Goal: Transaction & Acquisition: Purchase product/service

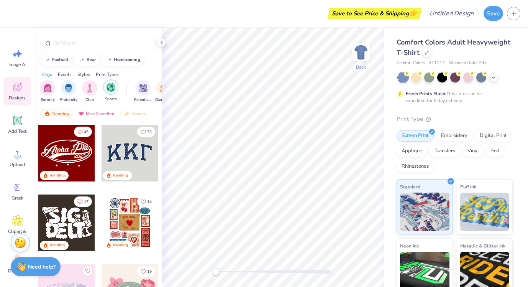
click at [110, 93] on div "filter for Sports" at bounding box center [110, 86] width 15 height 15
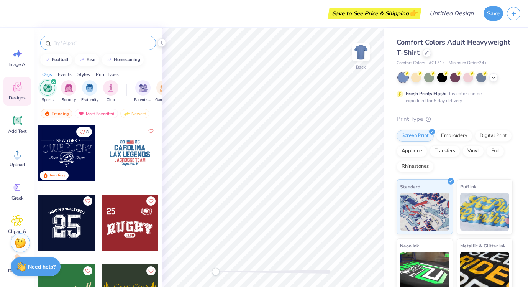
click at [68, 44] on input "text" at bounding box center [102, 43] width 98 height 8
type input "field hockey"
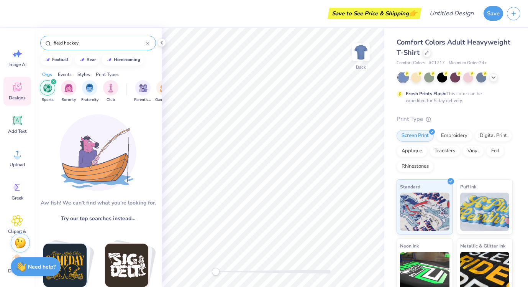
click at [84, 46] on input "field hockey" at bounding box center [99, 43] width 93 height 8
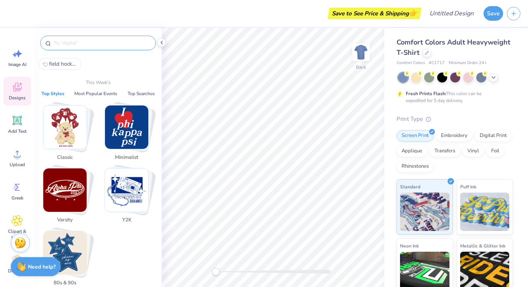
click at [71, 185] on img "Stack Card Button Varsity" at bounding box center [64, 189] width 43 height 43
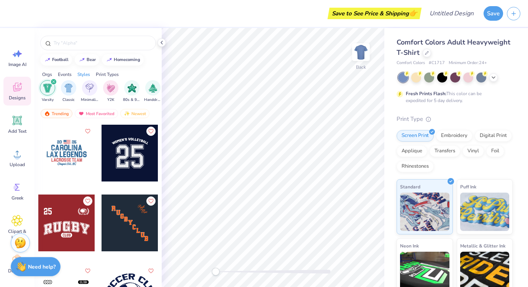
click at [54, 82] on icon "filter for Varsity" at bounding box center [53, 81] width 3 height 3
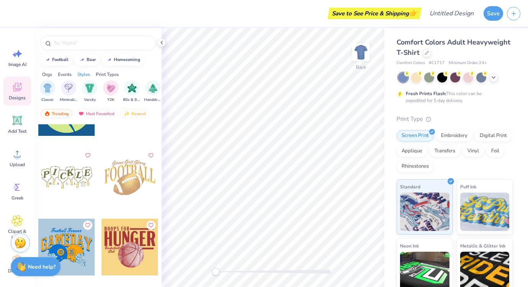
scroll to position [1869, 0]
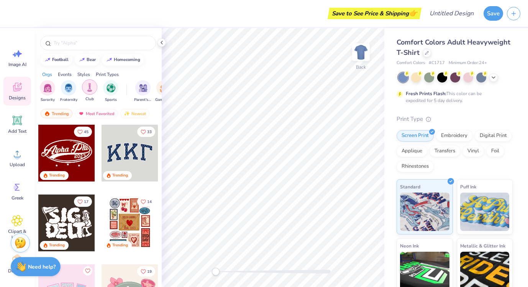
click at [88, 88] on img "filter for Club" at bounding box center [89, 87] width 8 height 9
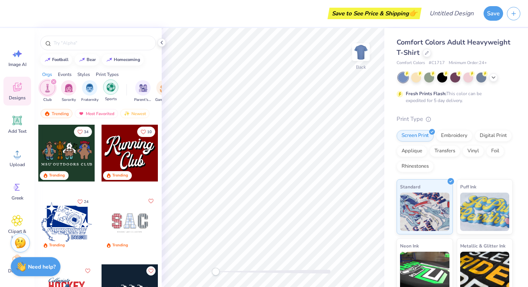
click at [107, 90] on img "filter for Sports" at bounding box center [111, 87] width 9 height 9
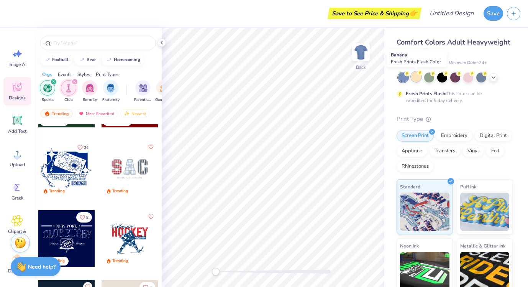
click at [416, 79] on div at bounding box center [416, 77] width 10 height 10
click at [493, 77] on icon at bounding box center [494, 77] width 6 height 6
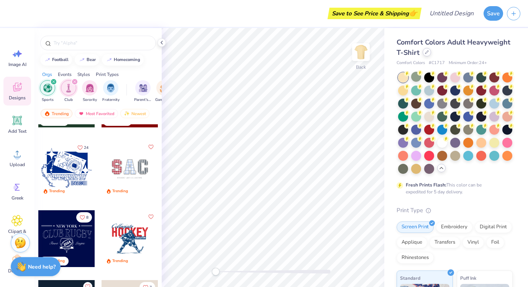
click at [426, 54] on div at bounding box center [427, 52] width 8 height 8
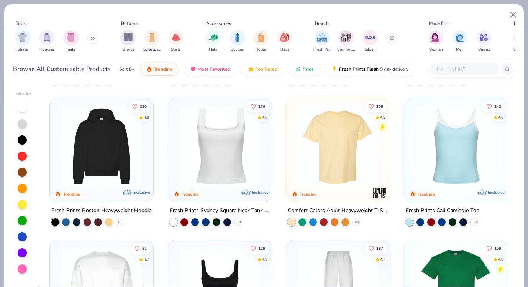
scroll to position [129, 0]
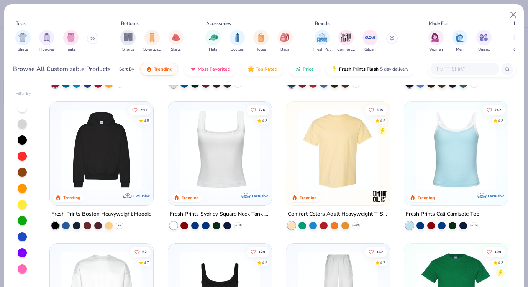
click at [263, 212] on div "Fresh Prints Sydney Square Neck Tank Top" at bounding box center [220, 214] width 100 height 10
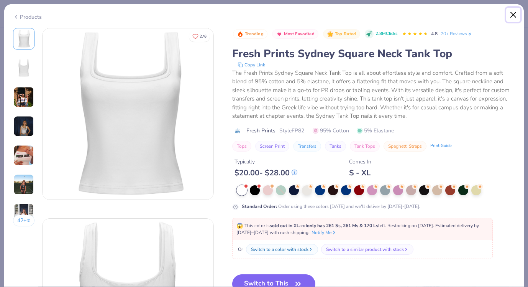
click at [515, 13] on button "Close" at bounding box center [513, 15] width 15 height 15
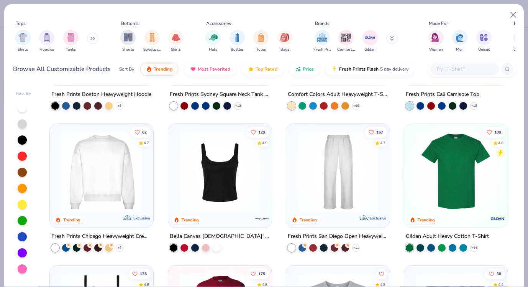
scroll to position [251, 0]
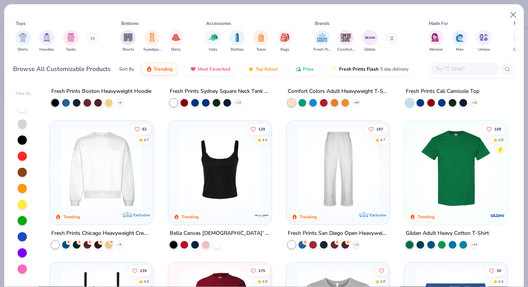
click at [261, 231] on div "Bella Canvas [DEMOGRAPHIC_DATA]' Micro Ribbed Scoop Tank" at bounding box center [220, 233] width 100 height 10
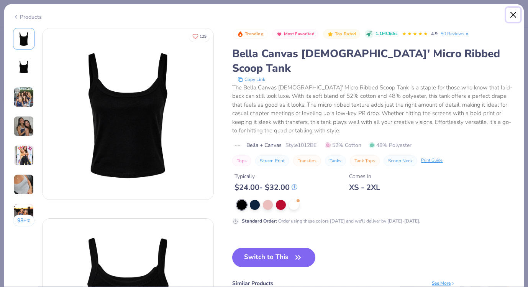
click at [513, 15] on button "Close" at bounding box center [513, 15] width 15 height 15
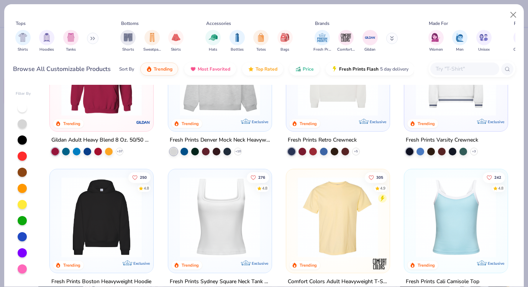
scroll to position [49, 0]
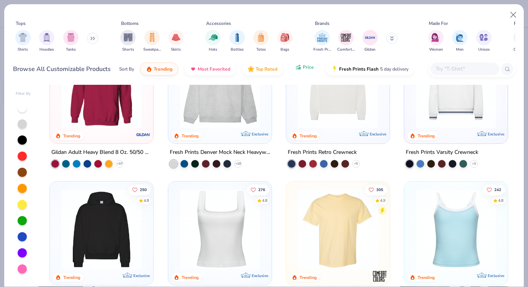
click at [306, 73] on button "Price" at bounding box center [304, 67] width 30 height 13
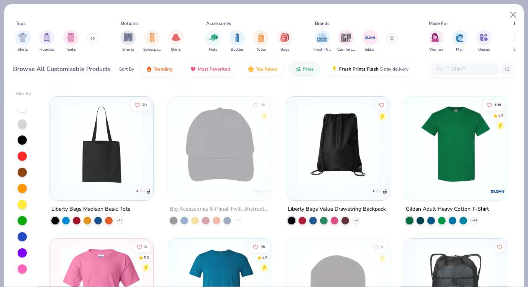
scroll to position [142, 0]
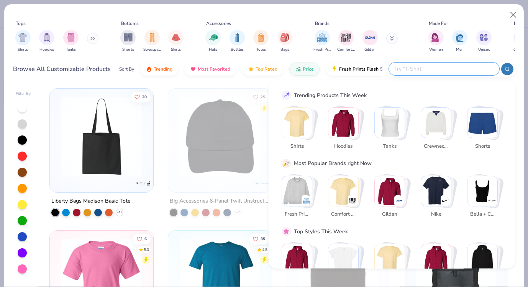
click at [473, 70] on input "text" at bounding box center [444, 68] width 100 height 9
click at [391, 117] on img "Stack Card Button Tanks" at bounding box center [390, 123] width 30 height 30
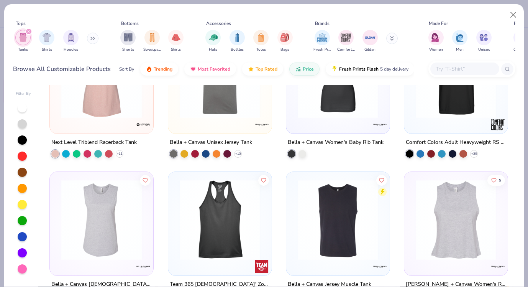
scroll to position [200, 0]
click at [254, 141] on div "Bella + Canvas Unisex Jersey Tank + 13" at bounding box center [220, 148] width 104 height 20
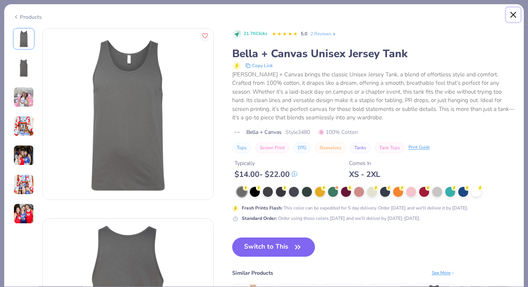
click at [514, 15] on button "Close" at bounding box center [513, 15] width 15 height 15
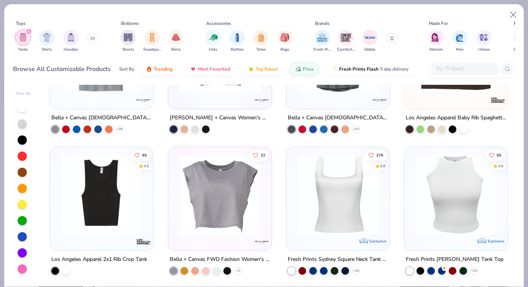
scroll to position [653, 0]
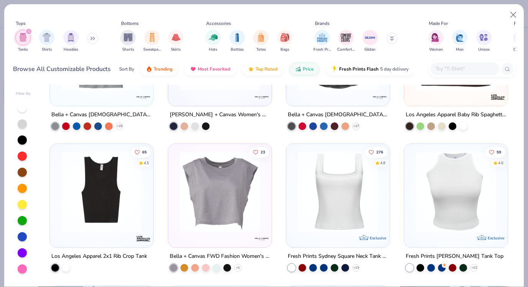
click at [329, 205] on img at bounding box center [338, 191] width 88 height 81
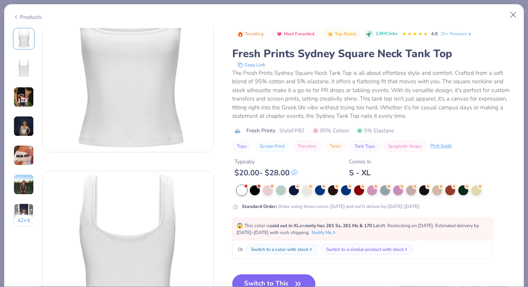
scroll to position [54, 0]
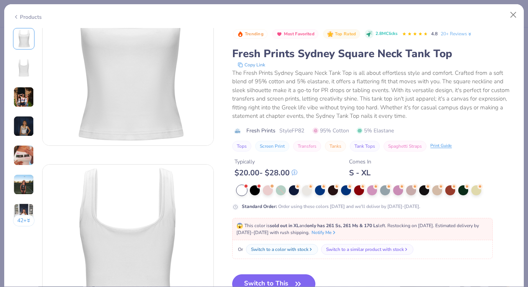
click at [266, 280] on button "Switch to This" at bounding box center [273, 283] width 83 height 19
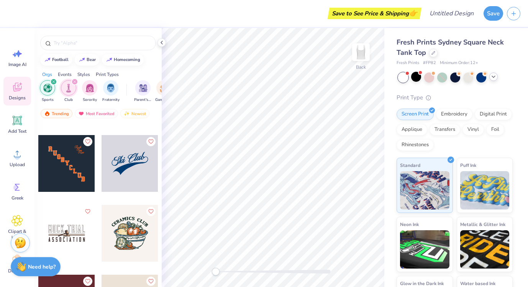
scroll to position [1035, 0]
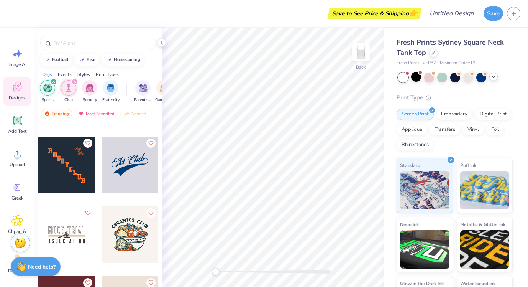
click at [130, 165] on div at bounding box center [130, 164] width 57 height 57
type input "6.39"
type input "2.64"
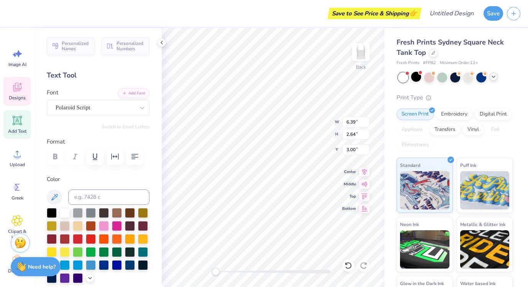
type textarea "lub"
type textarea "udrecfh"
click at [152, 130] on div "Personalized Names Personalized Numbers Text Tool Add Font Font Polaroid Script…" at bounding box center [98, 157] width 127 height 259
click at [10, 94] on div "Designs" at bounding box center [17, 91] width 28 height 29
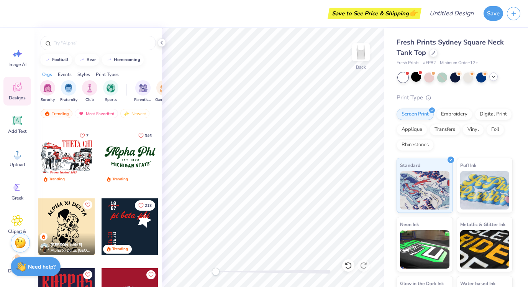
scroll to position [695, 0]
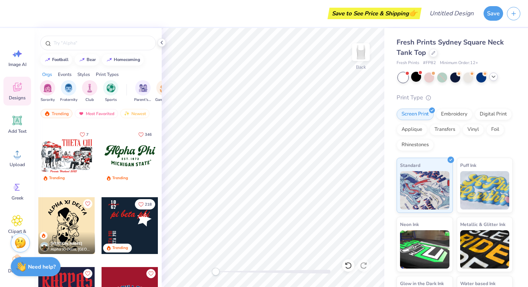
click at [131, 160] on div at bounding box center [130, 155] width 57 height 57
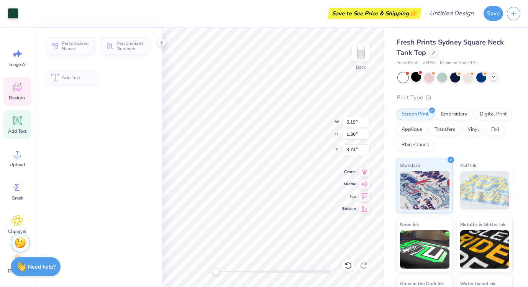
type input "1.30"
type input "3.74"
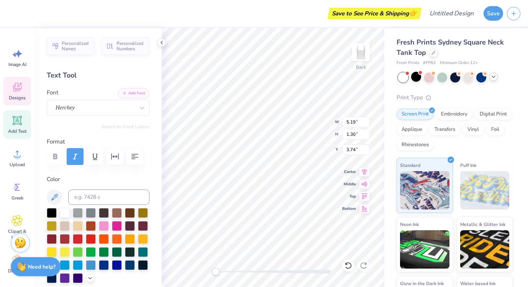
scroll to position [0, 0]
type textarea "Rec Fhock"
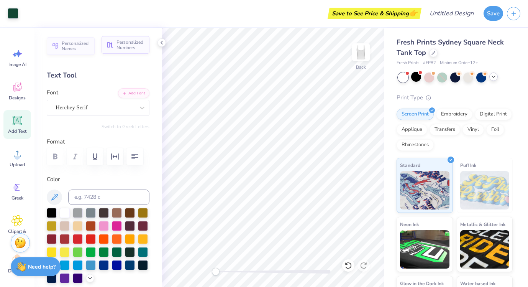
click at [130, 47] on span "Personalized Numbers" at bounding box center [131, 44] width 28 height 11
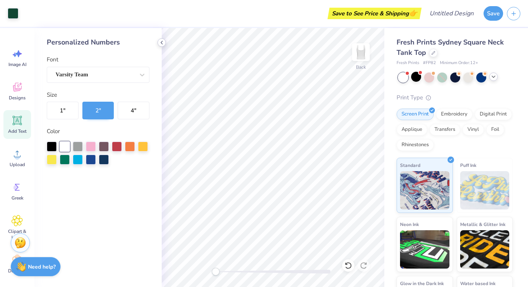
click at [158, 43] on div at bounding box center [162, 42] width 8 height 8
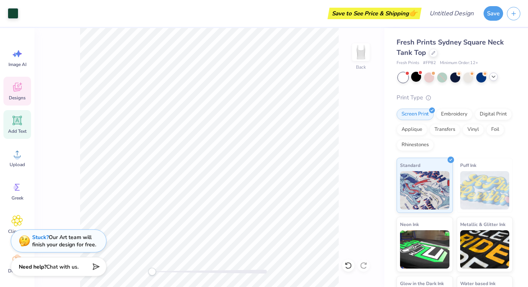
click at [21, 88] on icon at bounding box center [18, 87] width 12 height 12
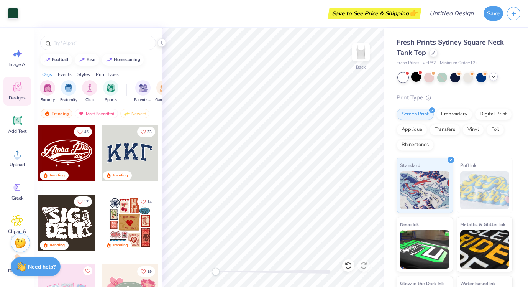
click at [67, 72] on div "Events" at bounding box center [65, 74] width 14 height 7
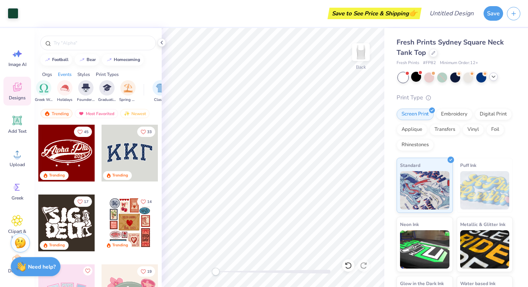
click at [84, 76] on div "Styles" at bounding box center [83, 74] width 13 height 7
click at [92, 88] on img "filter for Varsity" at bounding box center [89, 87] width 9 height 9
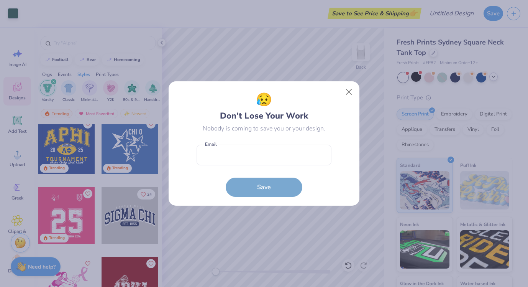
scroll to position [505, 0]
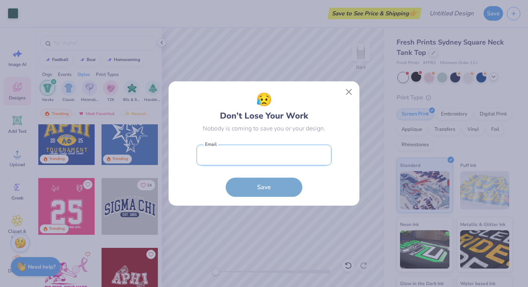
click at [287, 156] on input "email" at bounding box center [264, 155] width 135 height 21
type input "[EMAIL_ADDRESS][DOMAIN_NAME]"
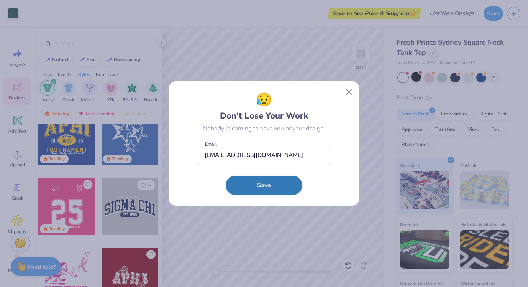
click at [268, 178] on button "Save" at bounding box center [264, 185] width 77 height 19
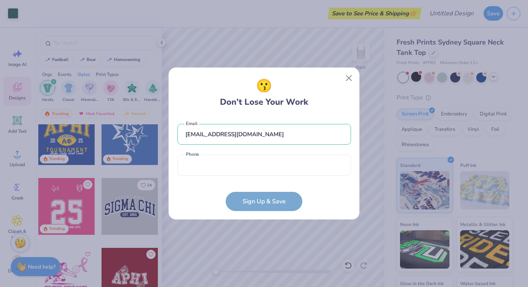
click at [256, 191] on form "[EMAIL_ADDRESS][DOMAIN_NAME] Email Phone is a required field Phone Sign Up & Sa…" at bounding box center [264, 163] width 174 height 95
click at [346, 84] on button "Close" at bounding box center [349, 78] width 15 height 15
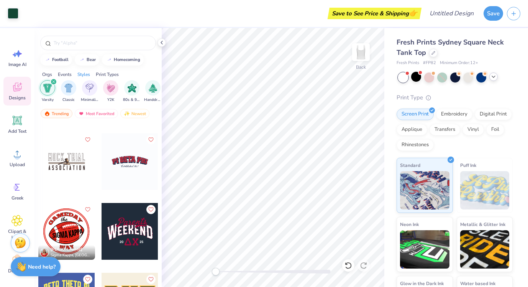
scroll to position [1605, 0]
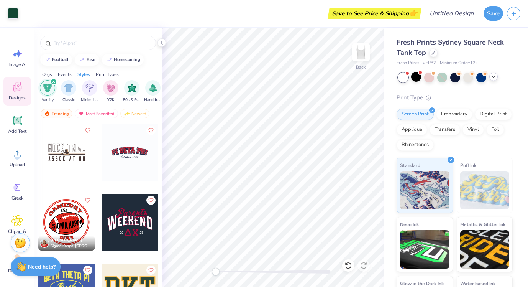
click at [101, 156] on div at bounding box center [72, 152] width 57 height 57
type input "1.57"
click at [349, 269] on div at bounding box center [348, 265] width 12 height 12
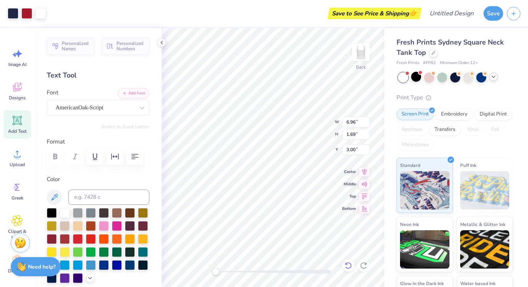
type input "6.96"
type input "1.69"
type input "3.00"
click at [131, 121] on div "Personalized Names Personalized Numbers Text Tool Add Font Font AmericanOak-Scr…" at bounding box center [98, 157] width 127 height 259
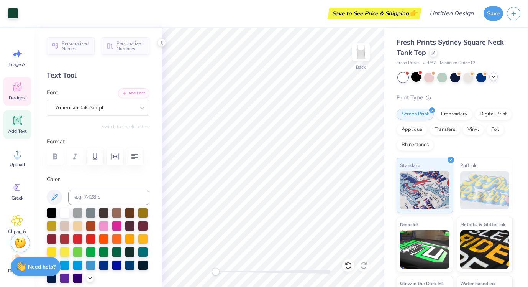
click at [17, 82] on icon at bounding box center [18, 87] width 12 height 12
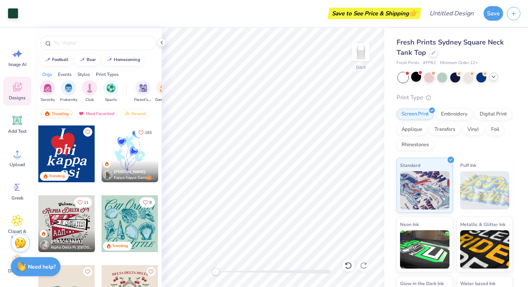
scroll to position [1185, 0]
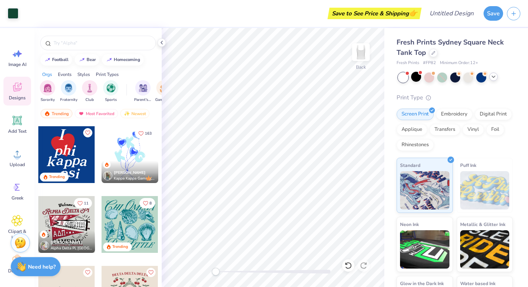
click at [72, 158] on div at bounding box center [66, 154] width 57 height 57
type input "3.84"
type input "4.90"
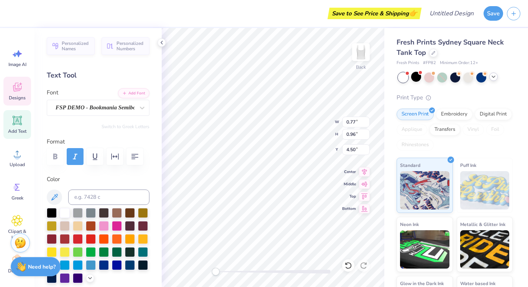
type input "0.85"
type input "0.88"
type input "4.86"
type textarea "u"
type input "0.77"
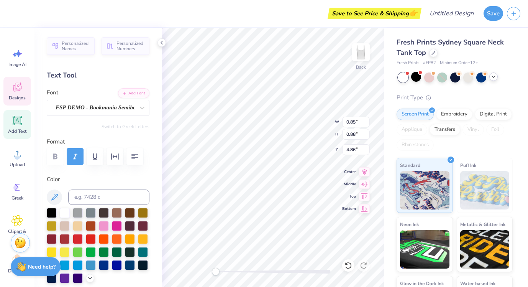
type input "0.96"
type input "4.50"
type textarea "U"
type input "0.51"
type input "1.00"
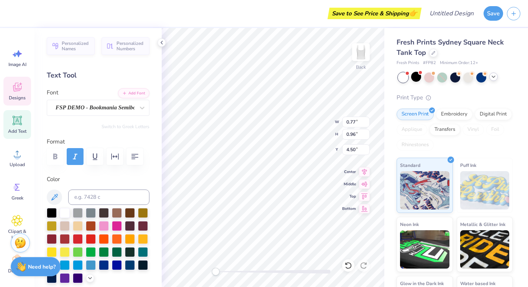
type input "4.55"
type textarea "D"
type input "0.85"
type input "0.88"
type input "5.62"
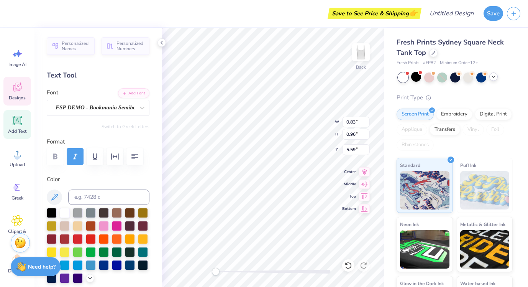
type textarea "r"
type input "0.65"
type input "5.82"
type textarea "e"
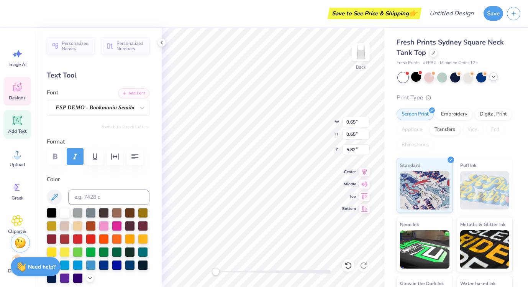
type input "0.85"
type input "0.88"
type input "5.93"
type textarea "p"
type textarea "c"
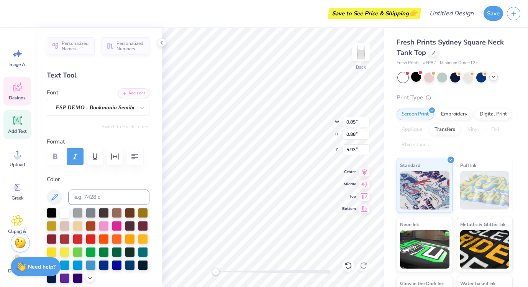
type input "5.62"
type input "0.65"
type input "5.90"
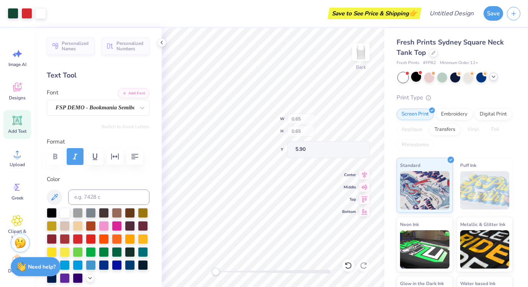
type input "3.95"
type input "3.34"
type input "3.00"
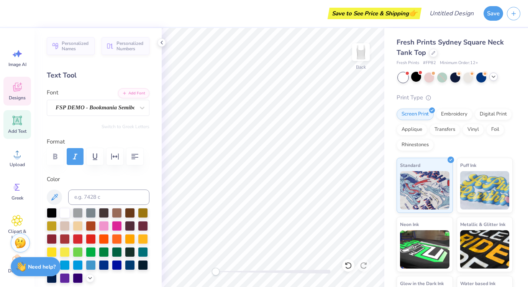
click at [21, 97] on span "Designs" at bounding box center [17, 98] width 17 height 6
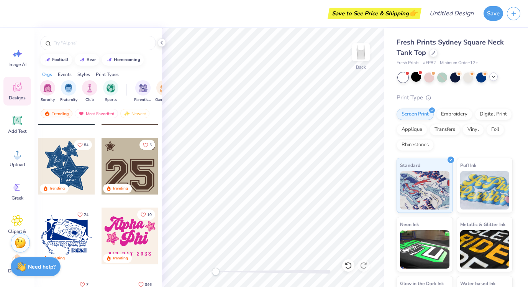
scroll to position [534, 0]
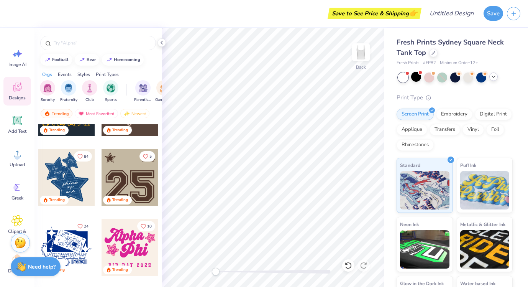
click at [70, 179] on div at bounding box center [66, 177] width 57 height 57
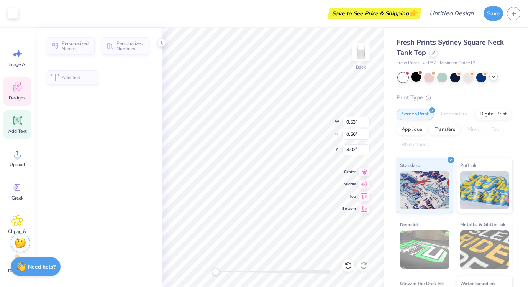
type input "0.53"
type input "0.56"
type input "4.02"
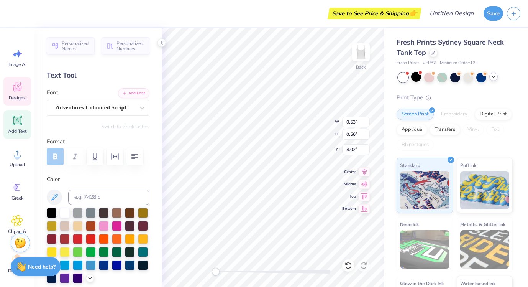
type textarea "1"
type textarea "20"
type input "0.52"
type input "0.57"
type input "4.12"
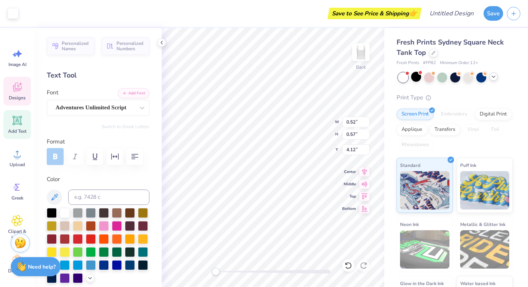
type input "2.42"
type input "2.44"
type input "3.12"
type input "0.52"
type input "0.57"
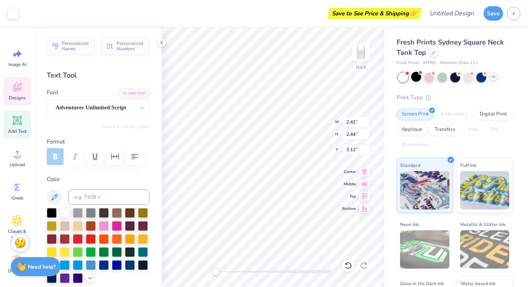
type input "4.02"
type textarea "1"
type textarea "25"
type input "0.98"
type input "0.62"
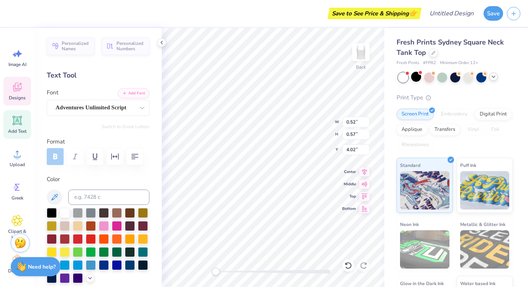
type input "5.11"
type input "1.24"
type input "0.54"
type input "5.77"
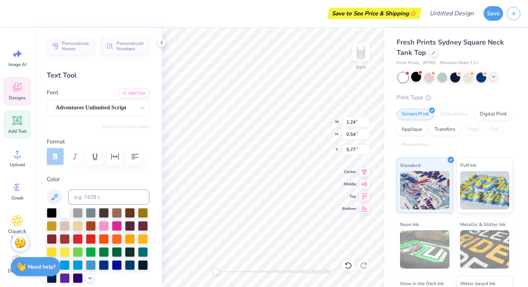
type textarea "[US_STATE]"
type input "0.98"
type input "0.62"
type input "5.11"
type textarea "S"
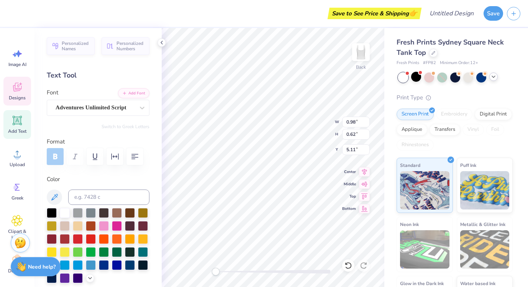
type textarea "Uni of"
type input "2.40"
type input "0.91"
type input "7.24"
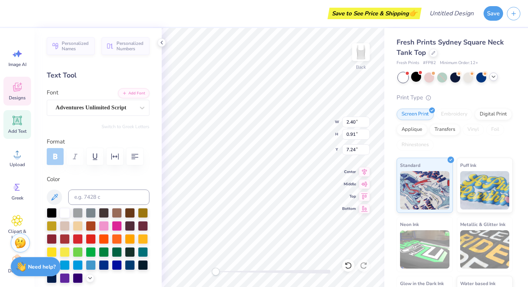
type textarea "rec"
type input "1.06"
type input "0.55"
type input "8.19"
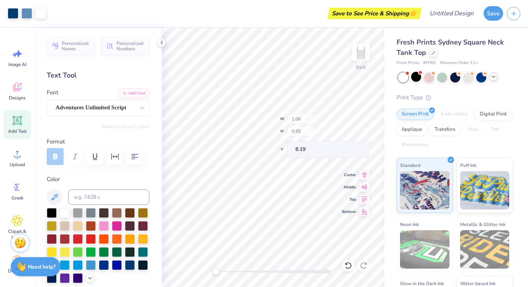
type input "5.56"
type input "5.43"
type input "5.20"
